Goal: Check status: Check status

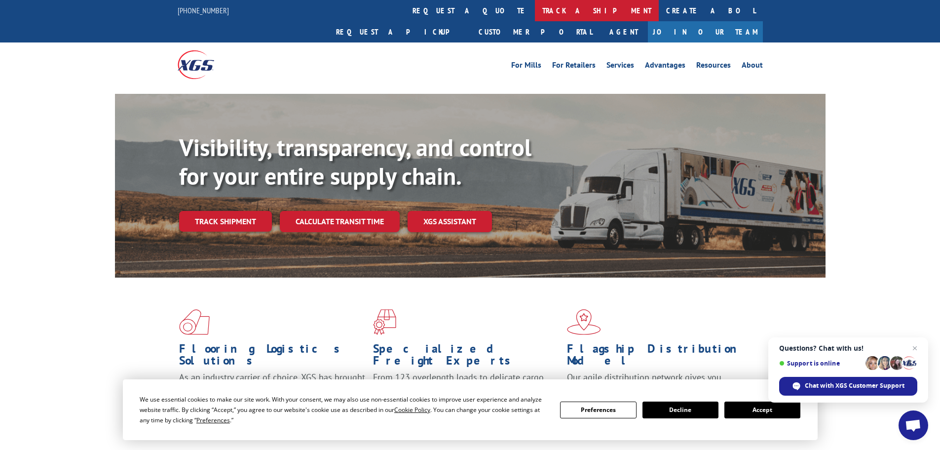
click at [535, 7] on link "track a shipment" at bounding box center [597, 10] width 124 height 21
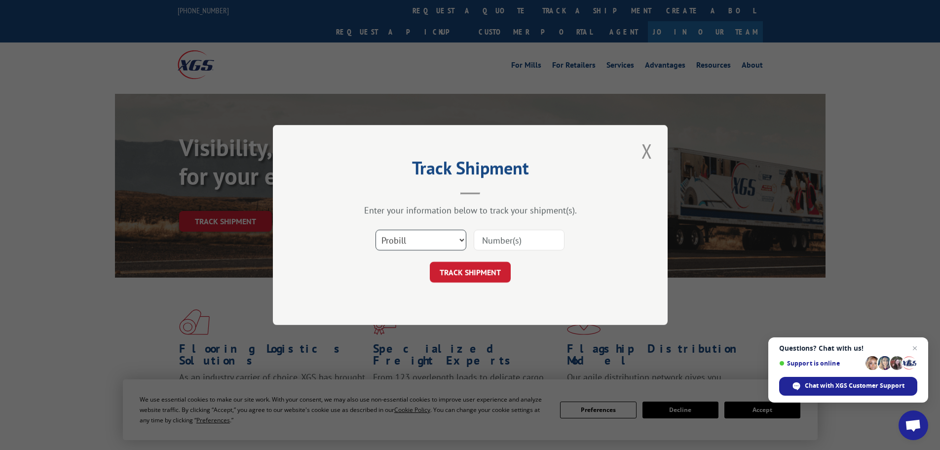
click at [404, 241] on select "Select category... Probill BOL PO" at bounding box center [421, 240] width 91 height 21
select select "po"
click at [376, 230] on select "Select category... Probill BOL PO" at bounding box center [421, 240] width 91 height 21
click at [508, 242] on input at bounding box center [519, 240] width 91 height 21
paste input "21519855"
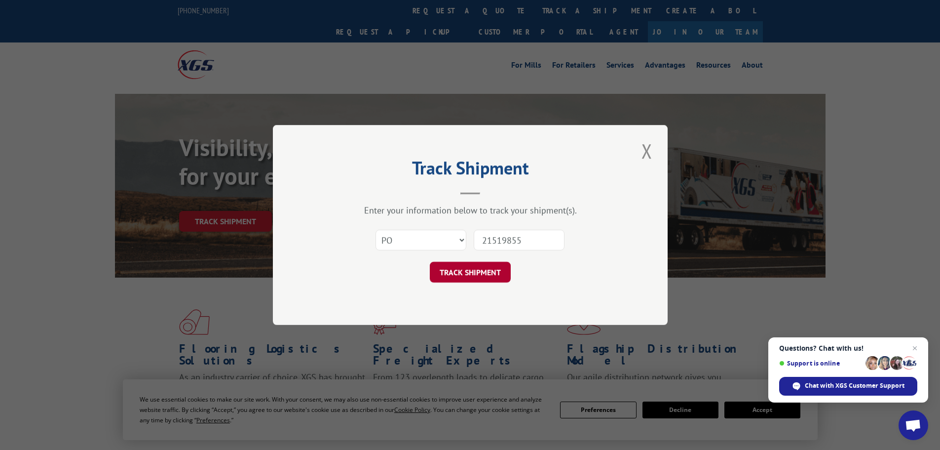
type input "21519855"
click at [481, 273] on button "TRACK SHIPMENT" at bounding box center [470, 272] width 81 height 21
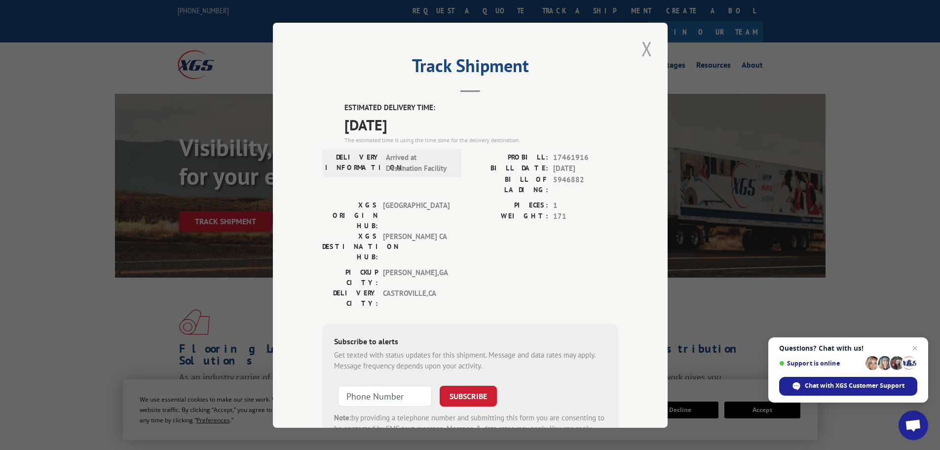
click at [643, 48] on button "Close modal" at bounding box center [647, 48] width 17 height 27
